Goal: Task Accomplishment & Management: Complete application form

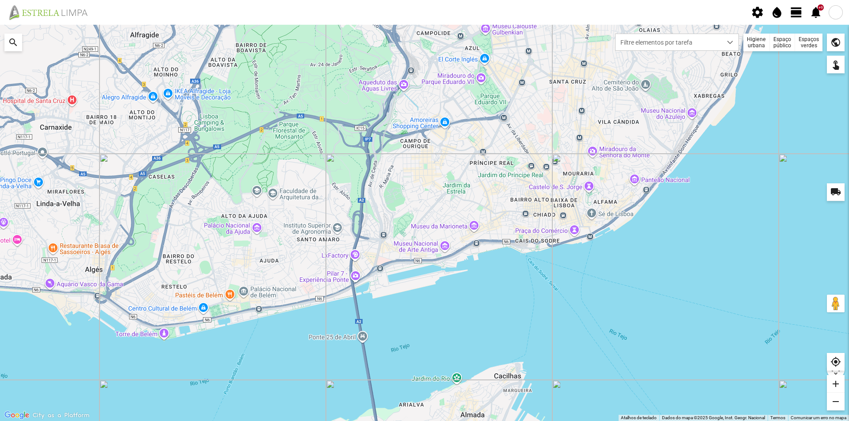
click at [811, 43] on div "Espaços verdes" at bounding box center [808, 43] width 27 height 18
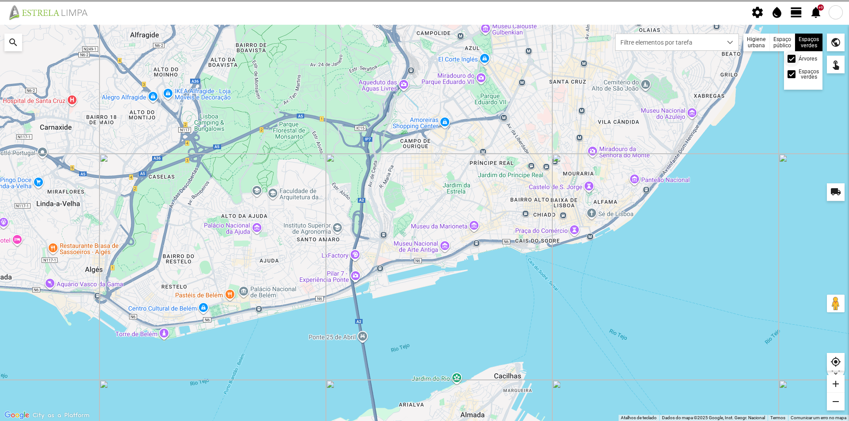
click at [791, 59] on span at bounding box center [791, 59] width 0 height 0
click at [761, 79] on div at bounding box center [424, 223] width 849 height 396
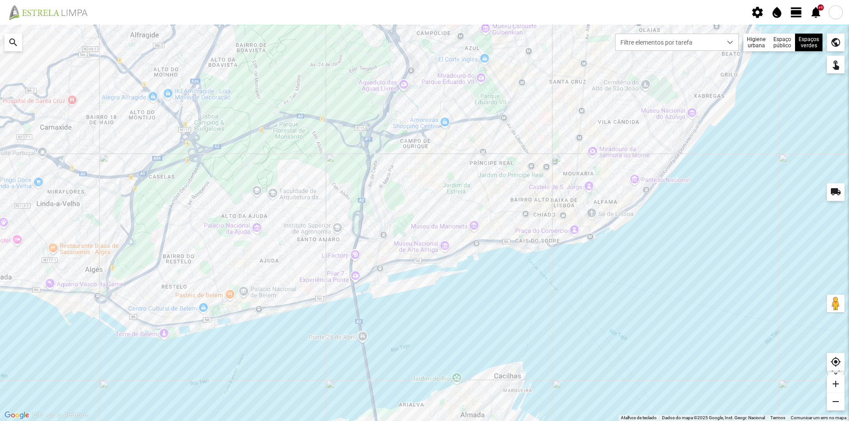
click at [797, 14] on span "view_day" at bounding box center [795, 12] width 13 height 13
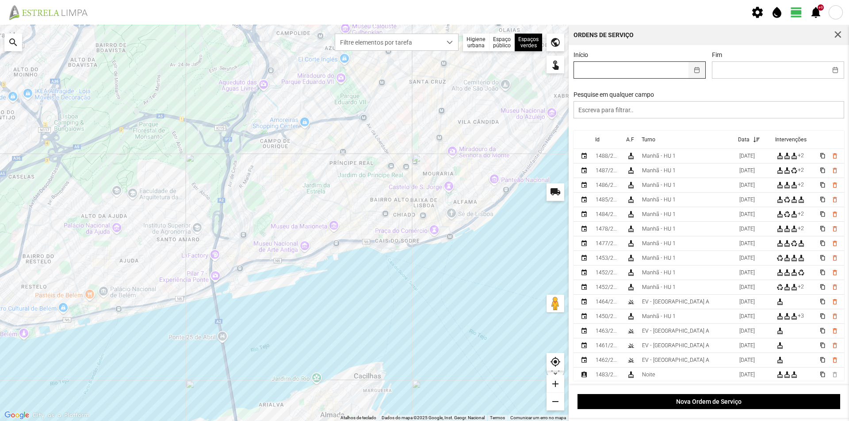
click at [694, 69] on button "button" at bounding box center [696, 70] width 17 height 16
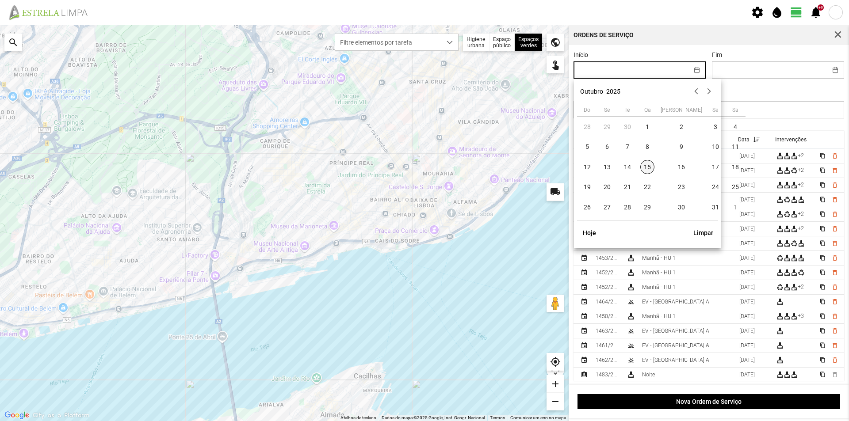
click at [647, 168] on span "15" at bounding box center [647, 167] width 14 height 14
type input "[DATE]"
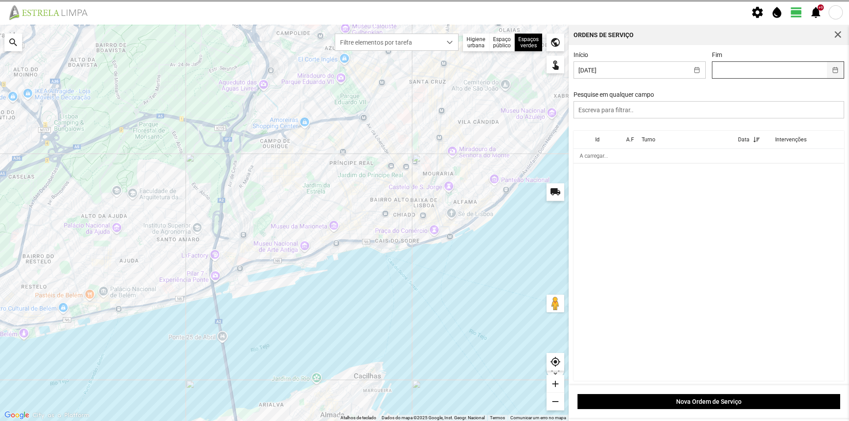
click at [832, 69] on button "button" at bounding box center [834, 70] width 17 height 16
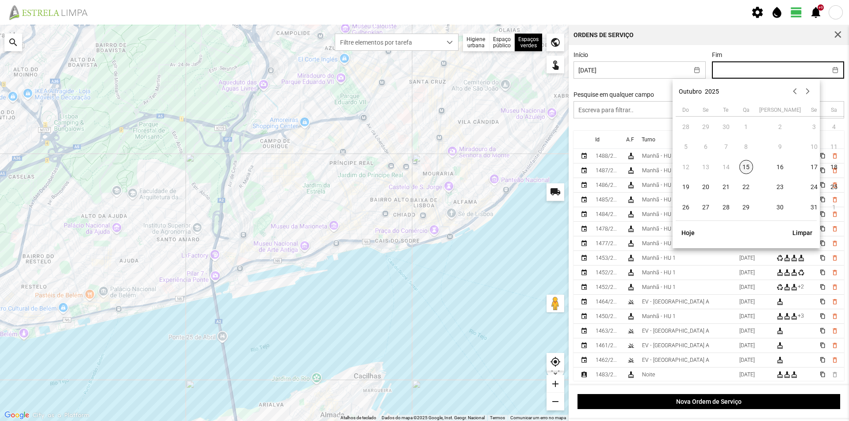
click at [740, 165] on span "15" at bounding box center [746, 167] width 14 height 14
type input "[DATE]"
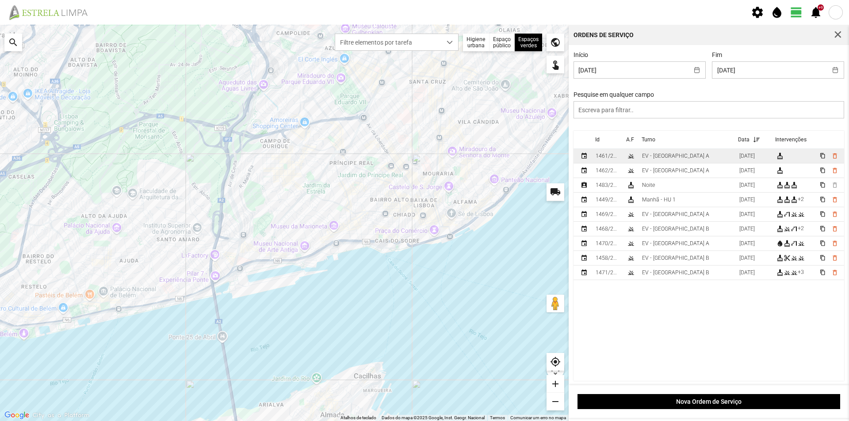
click at [689, 160] on td "EV - [GEOGRAPHIC_DATA] A" at bounding box center [686, 156] width 97 height 15
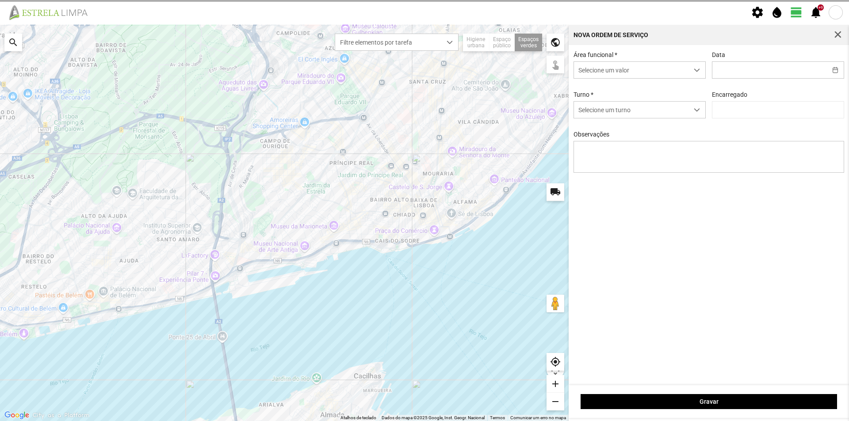
type input "[DATE]"
type textarea "Recolha de papeleiras"
type input "[PERSON_NAME]"
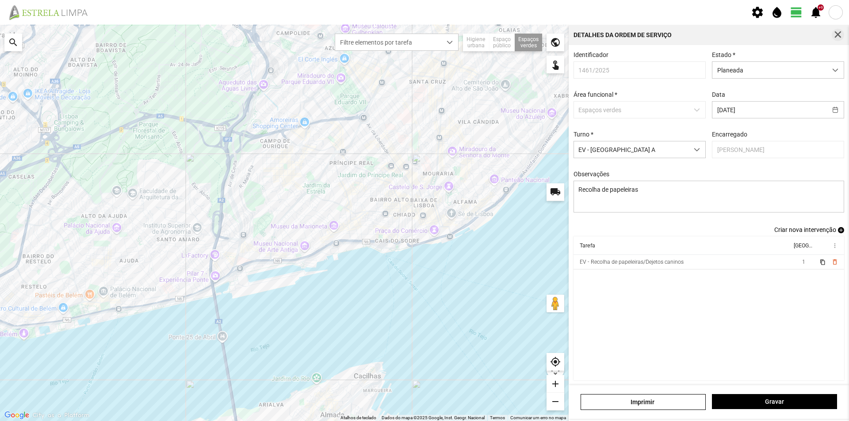
click at [837, 33] on span "button" at bounding box center [838, 35] width 8 height 8
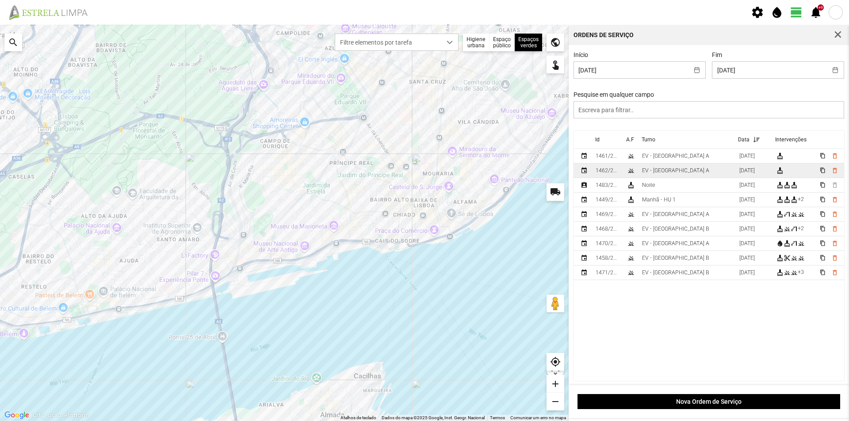
click at [677, 172] on td "EV - [GEOGRAPHIC_DATA] A" at bounding box center [686, 171] width 97 height 15
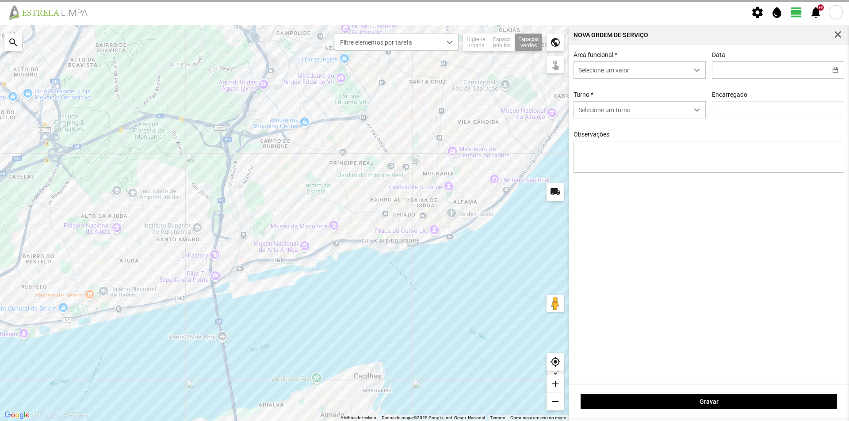
type input "[DATE]"
type input "[PERSON_NAME]"
type textarea "Recolha de papeleiras"
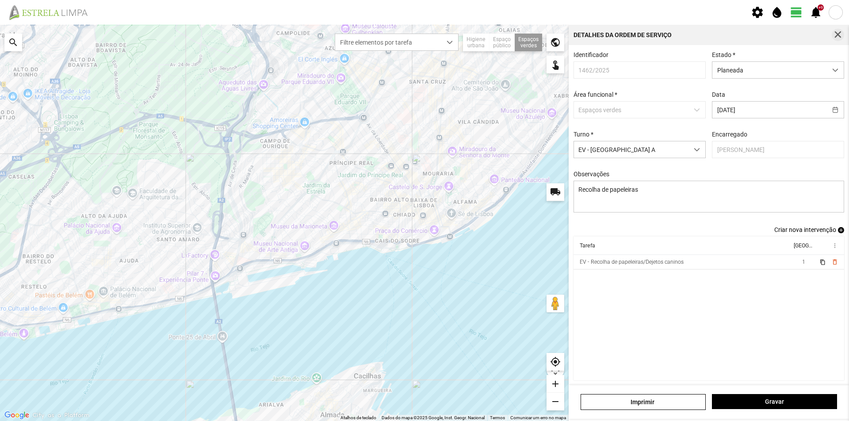
click at [835, 33] on span "button" at bounding box center [838, 35] width 8 height 8
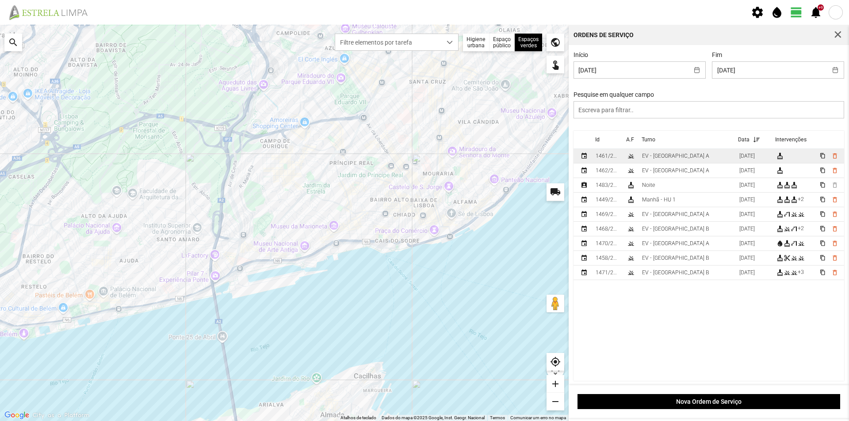
click at [683, 156] on td "EV - [GEOGRAPHIC_DATA] A" at bounding box center [686, 156] width 97 height 15
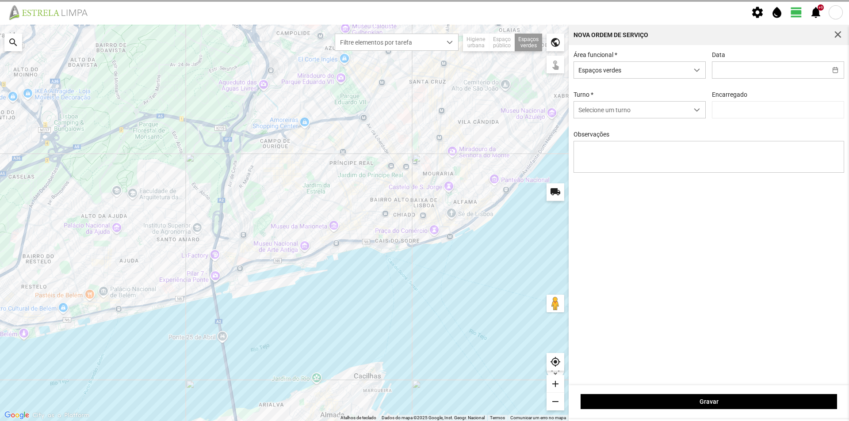
type input "[DATE]"
type input "[PERSON_NAME]"
type textarea "Recolha de papeleiras"
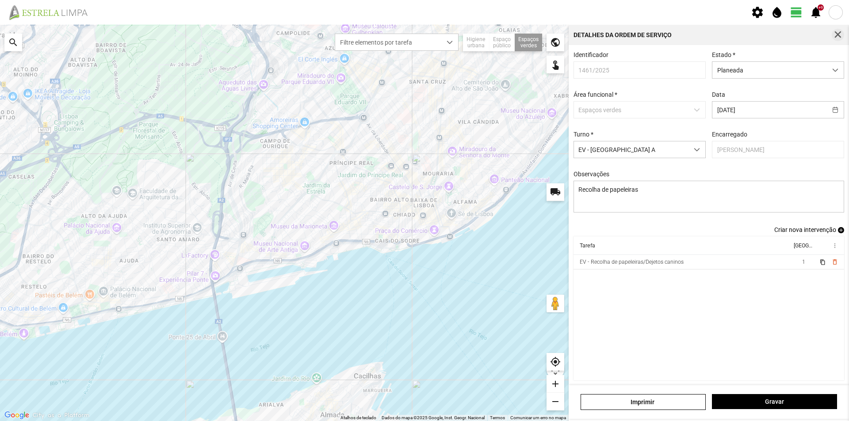
click at [834, 34] on span "button" at bounding box center [838, 35] width 8 height 8
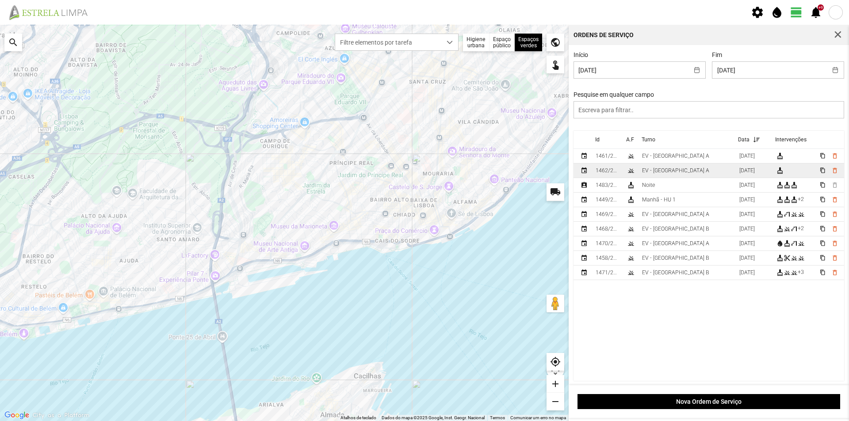
click at [680, 171] on td "EV - [GEOGRAPHIC_DATA] A" at bounding box center [686, 171] width 97 height 15
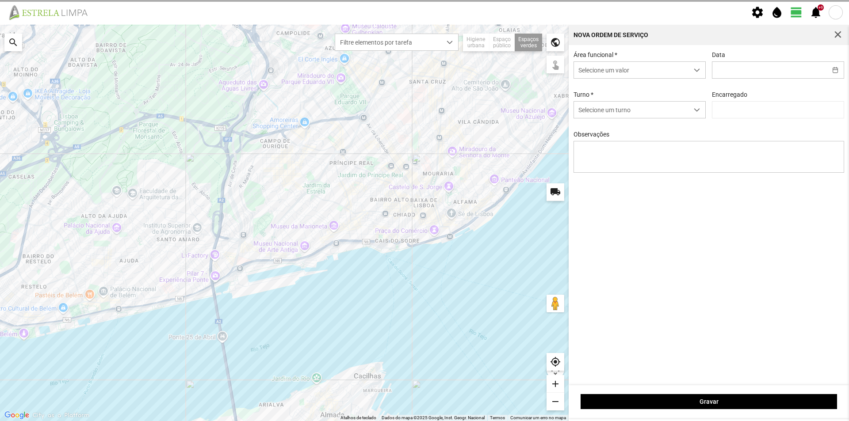
type input "[DATE]"
type input "[PERSON_NAME]"
type textarea "Recolha de papeleiras"
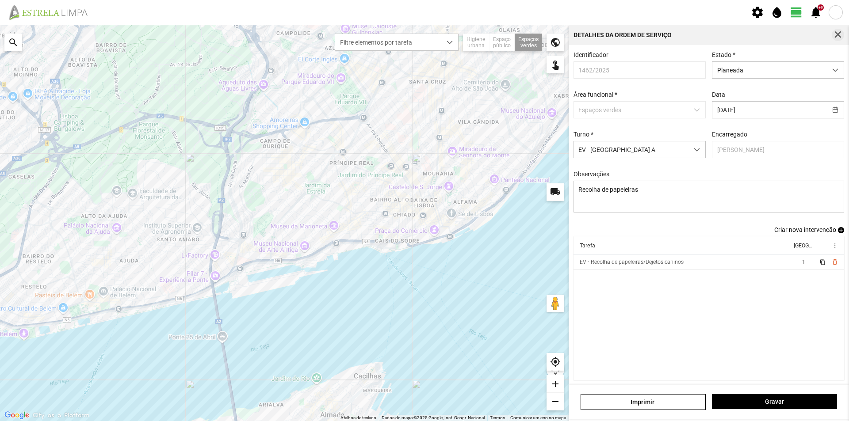
click at [838, 34] on span "button" at bounding box center [838, 35] width 8 height 8
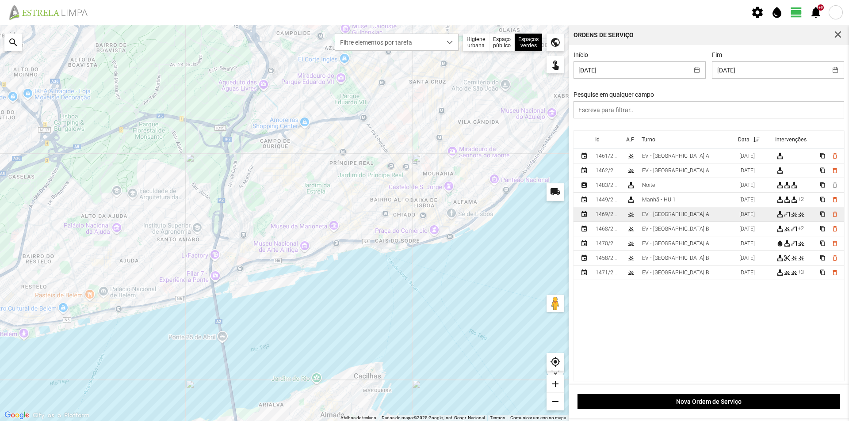
click at [678, 215] on td "EV - [GEOGRAPHIC_DATA] A" at bounding box center [686, 214] width 97 height 15
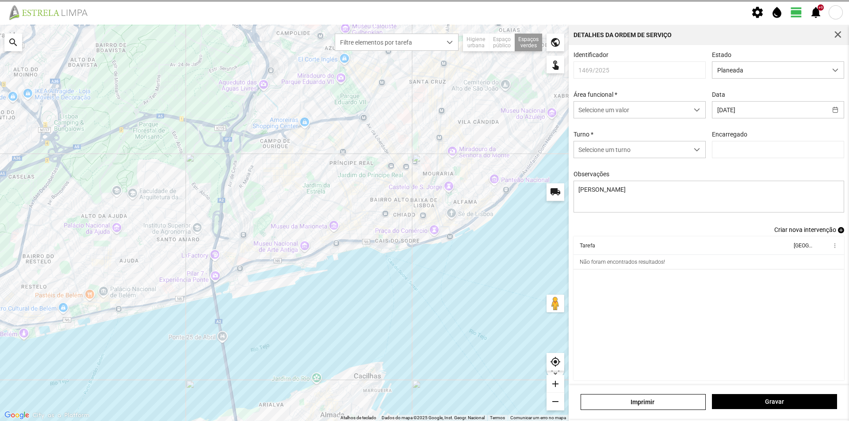
type input "[PERSON_NAME]"
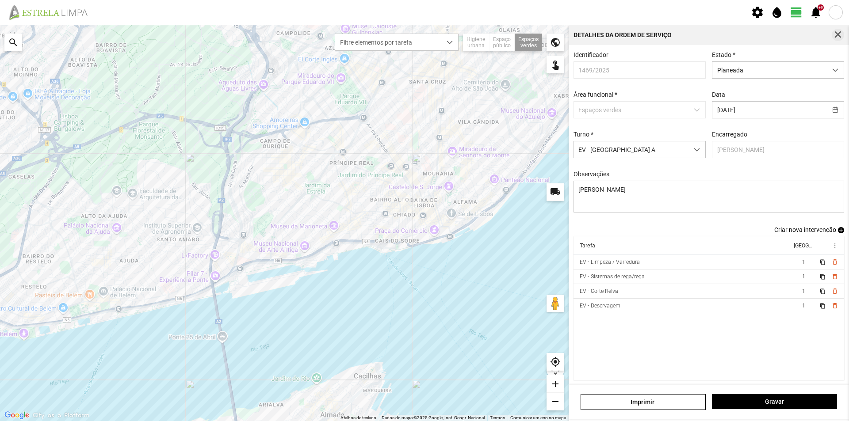
click at [842, 34] on span "button" at bounding box center [838, 35] width 8 height 8
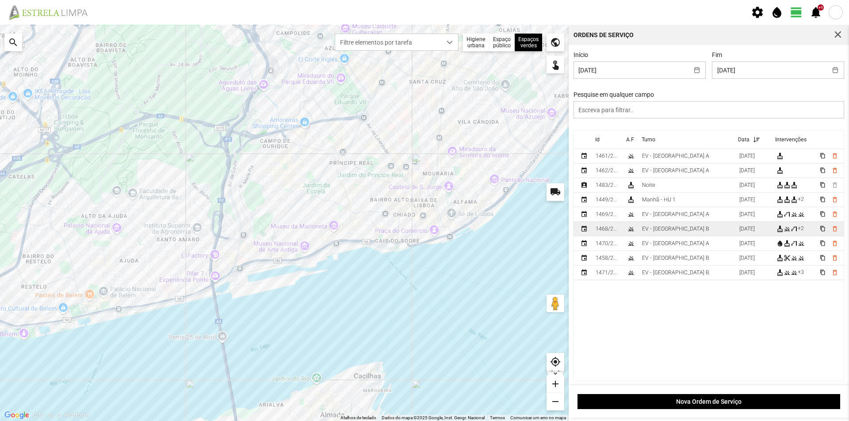
click at [687, 232] on td "EV - [GEOGRAPHIC_DATA] B" at bounding box center [686, 229] width 97 height 15
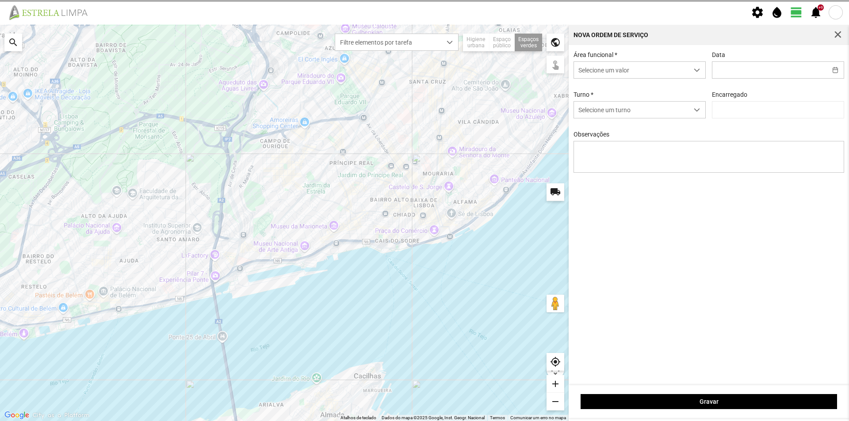
type input "[DATE]"
type textarea "Bosco"
type input "[PERSON_NAME]"
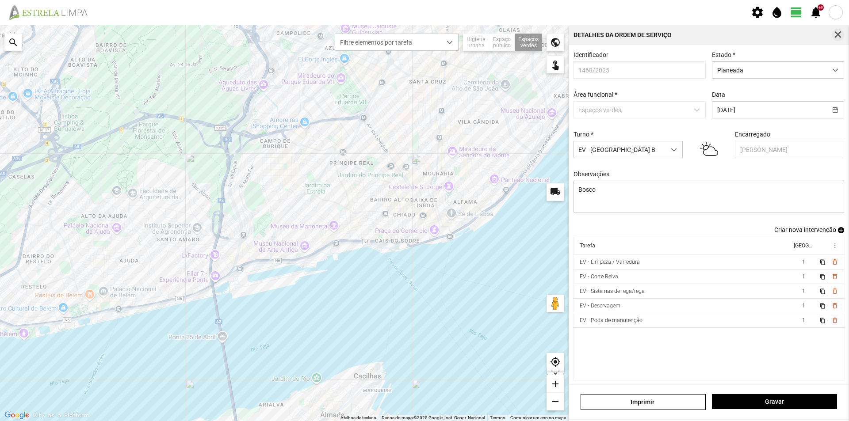
click at [835, 33] on span "button" at bounding box center [838, 35] width 8 height 8
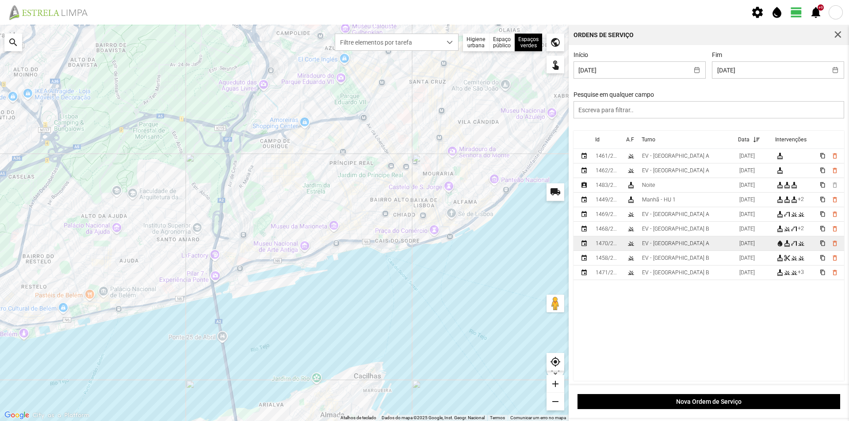
click at [693, 248] on td "EV - [GEOGRAPHIC_DATA] A" at bounding box center [686, 243] width 97 height 15
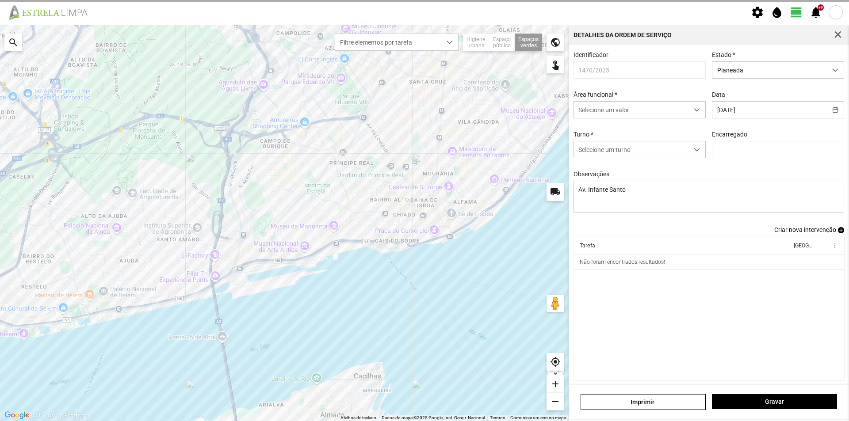
type input "[PERSON_NAME]"
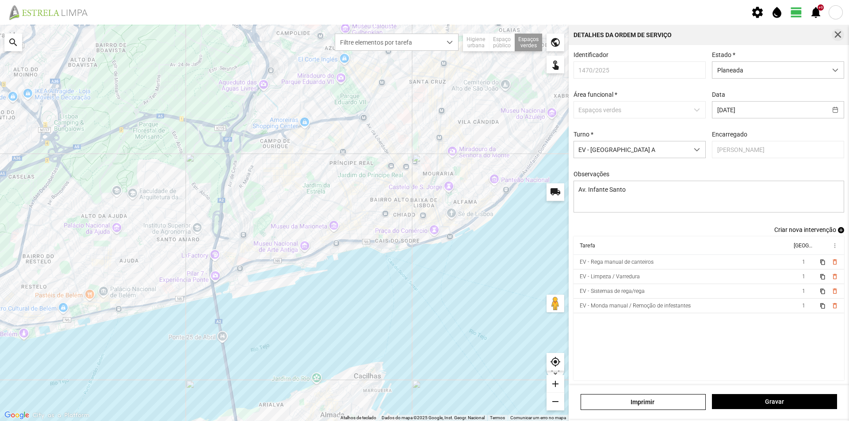
click at [837, 37] on span "button" at bounding box center [838, 35] width 8 height 8
